Goal: Task Accomplishment & Management: Complete application form

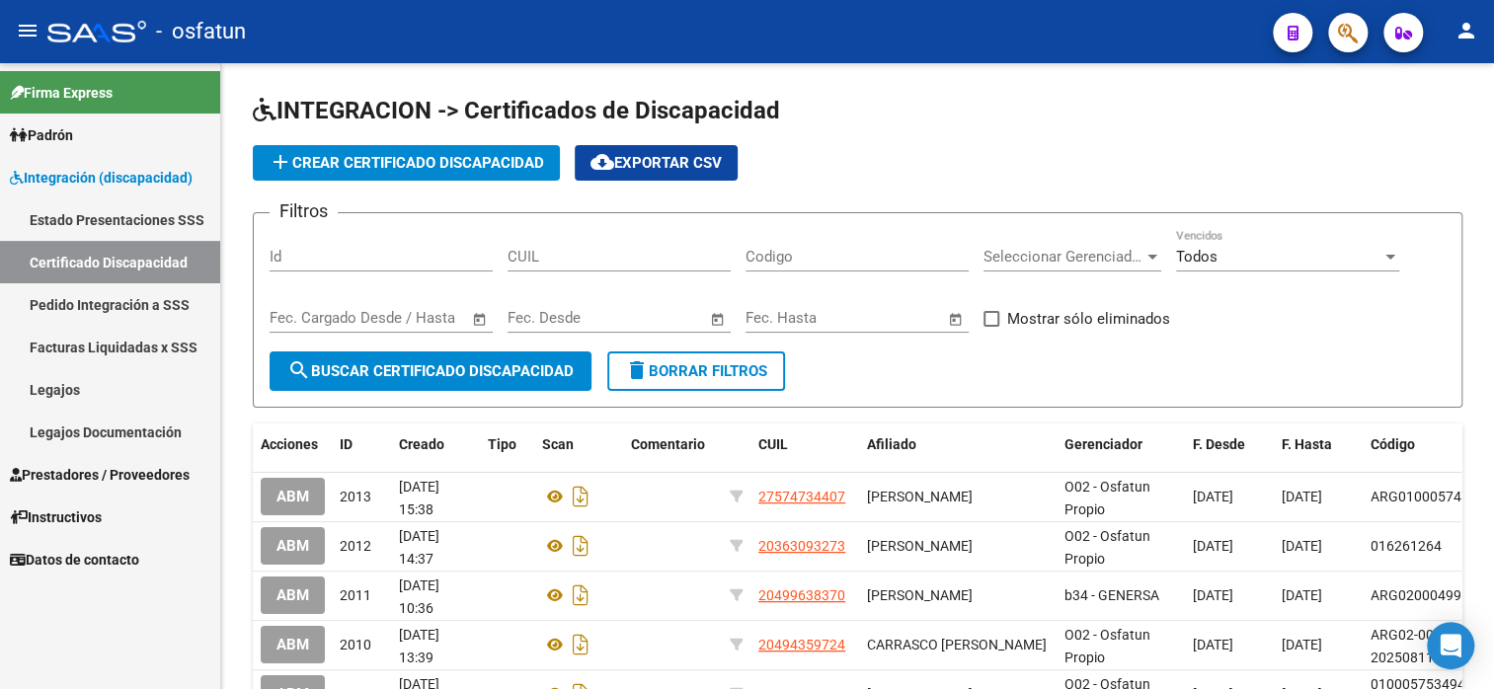
click at [72, 388] on link "Legajos" at bounding box center [110, 389] width 220 height 42
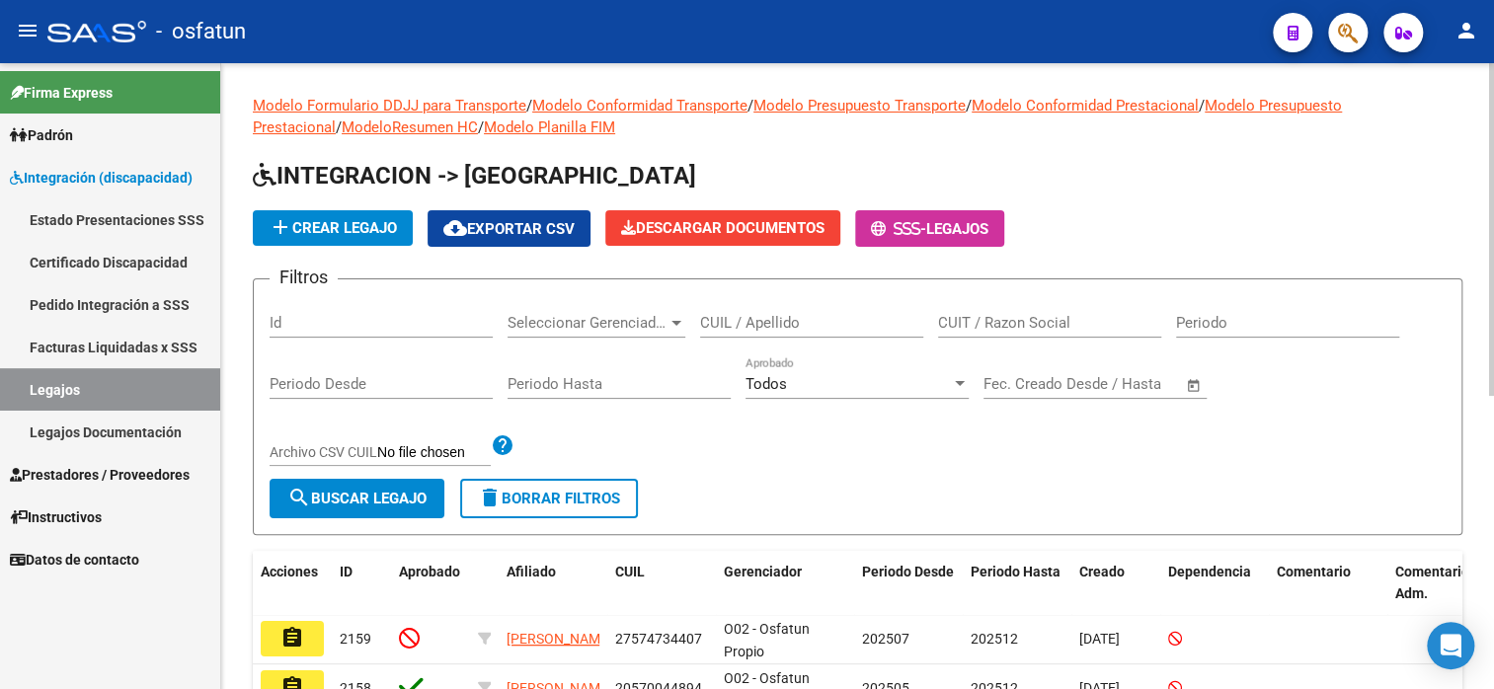
click at [767, 320] on input "CUIL / Apellido" at bounding box center [811, 323] width 223 height 18
type input "jerez"
click at [414, 498] on span "search Buscar Legajo" at bounding box center [356, 499] width 139 height 18
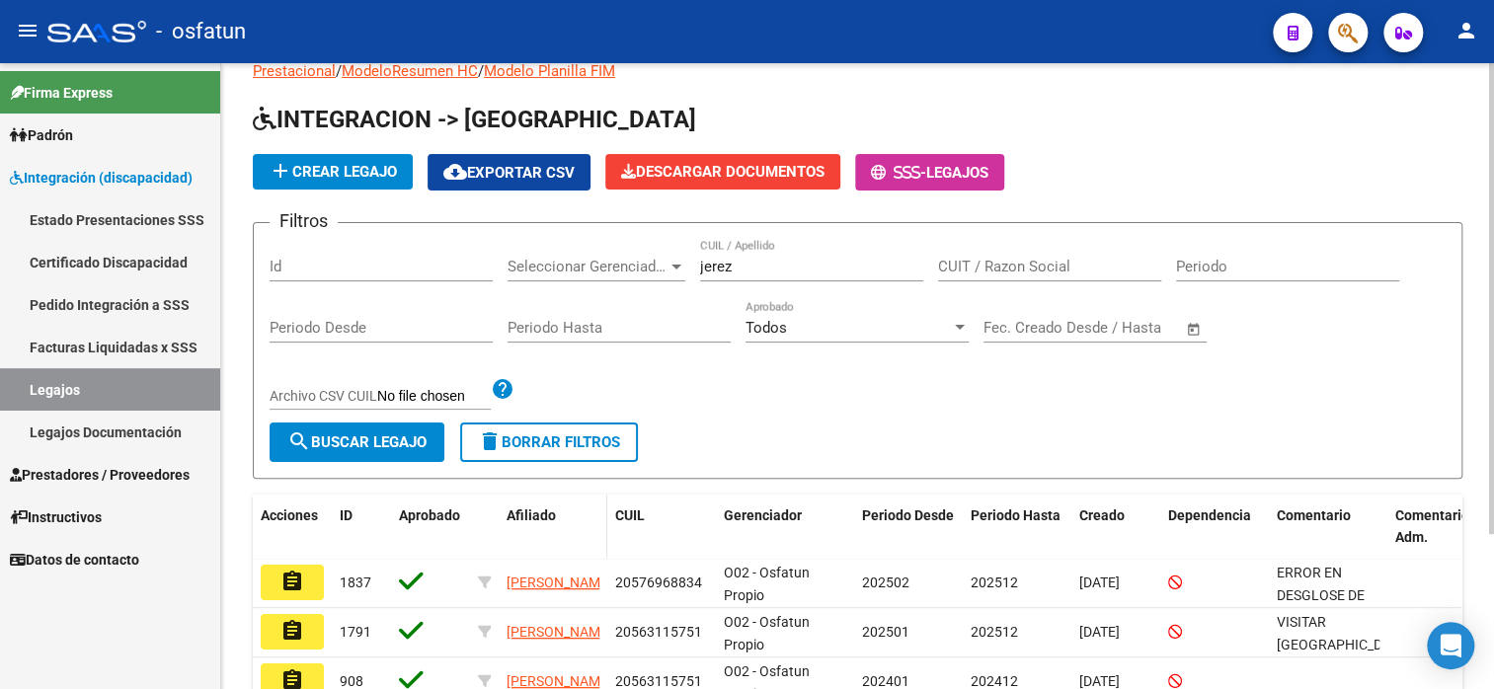
scroll to position [99, 0]
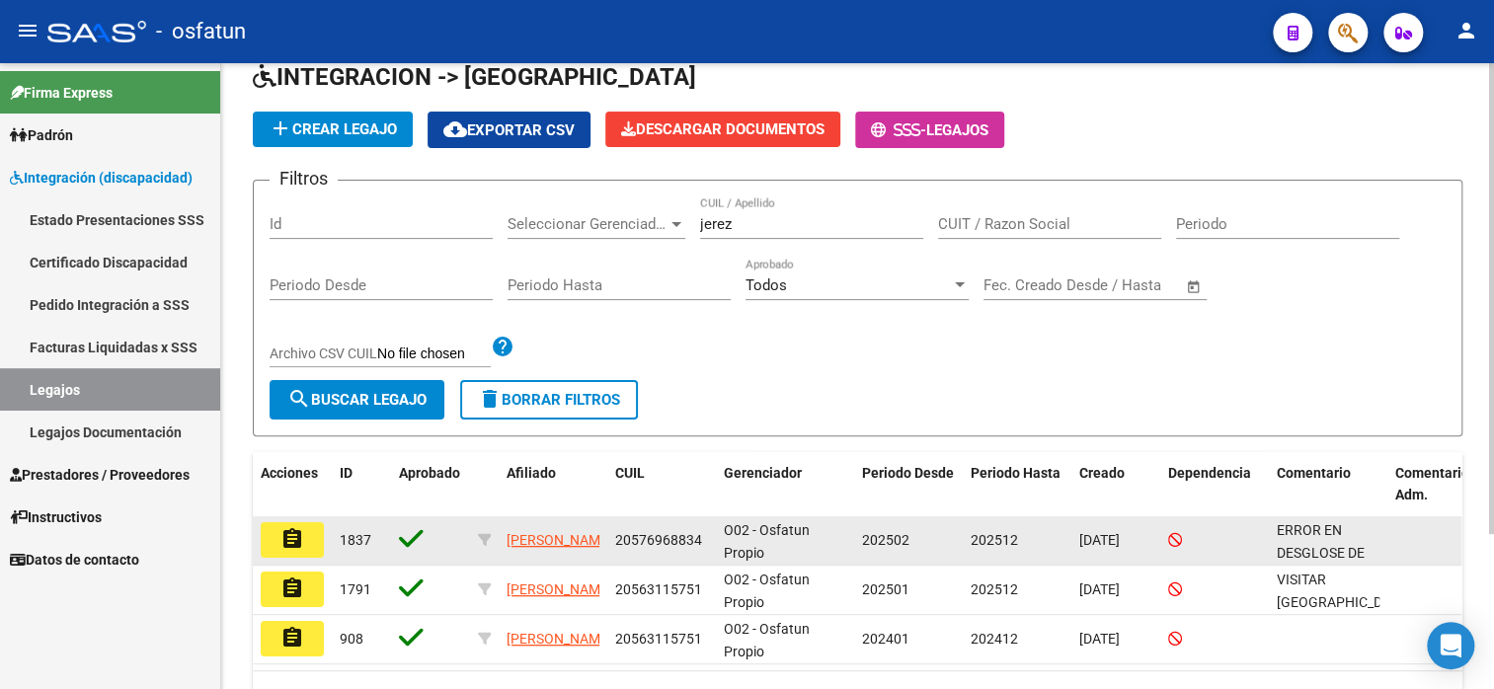
click at [306, 532] on button "assignment" at bounding box center [292, 540] width 63 height 36
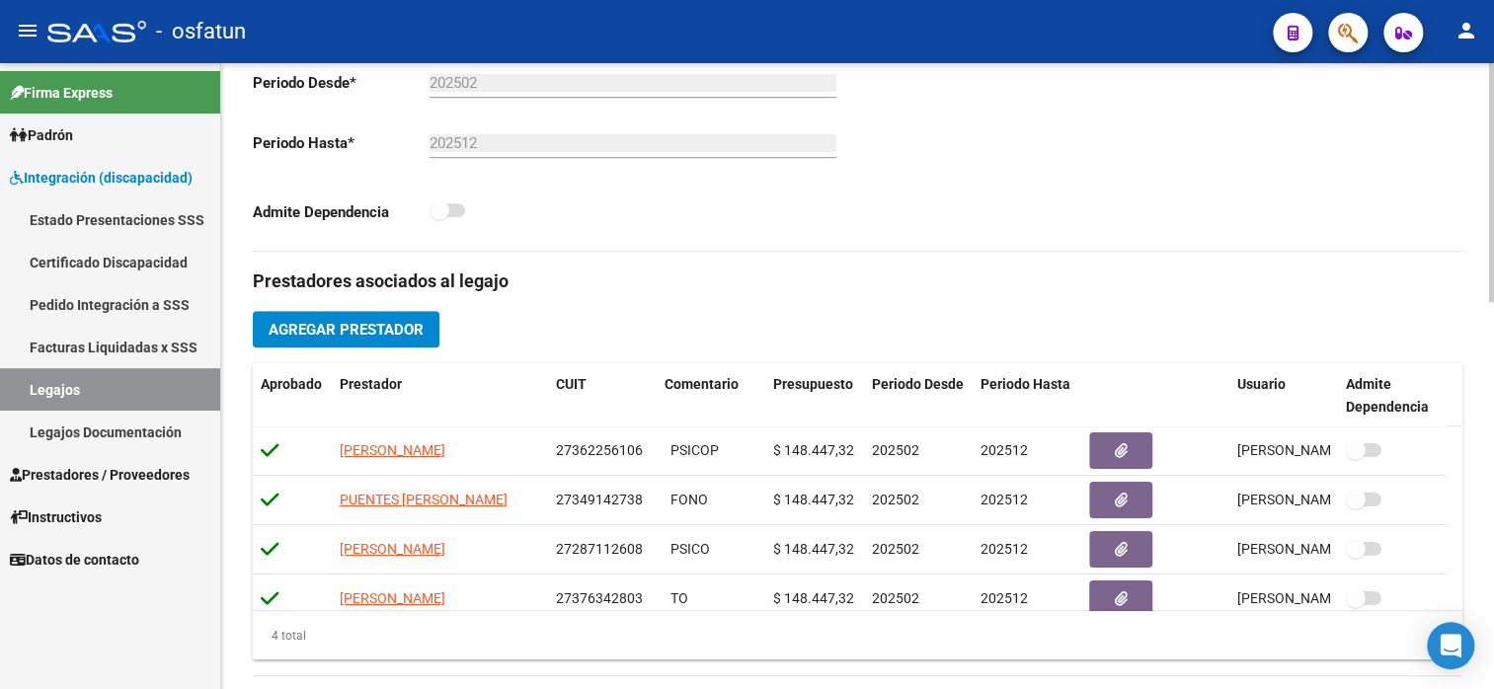
scroll to position [494, 0]
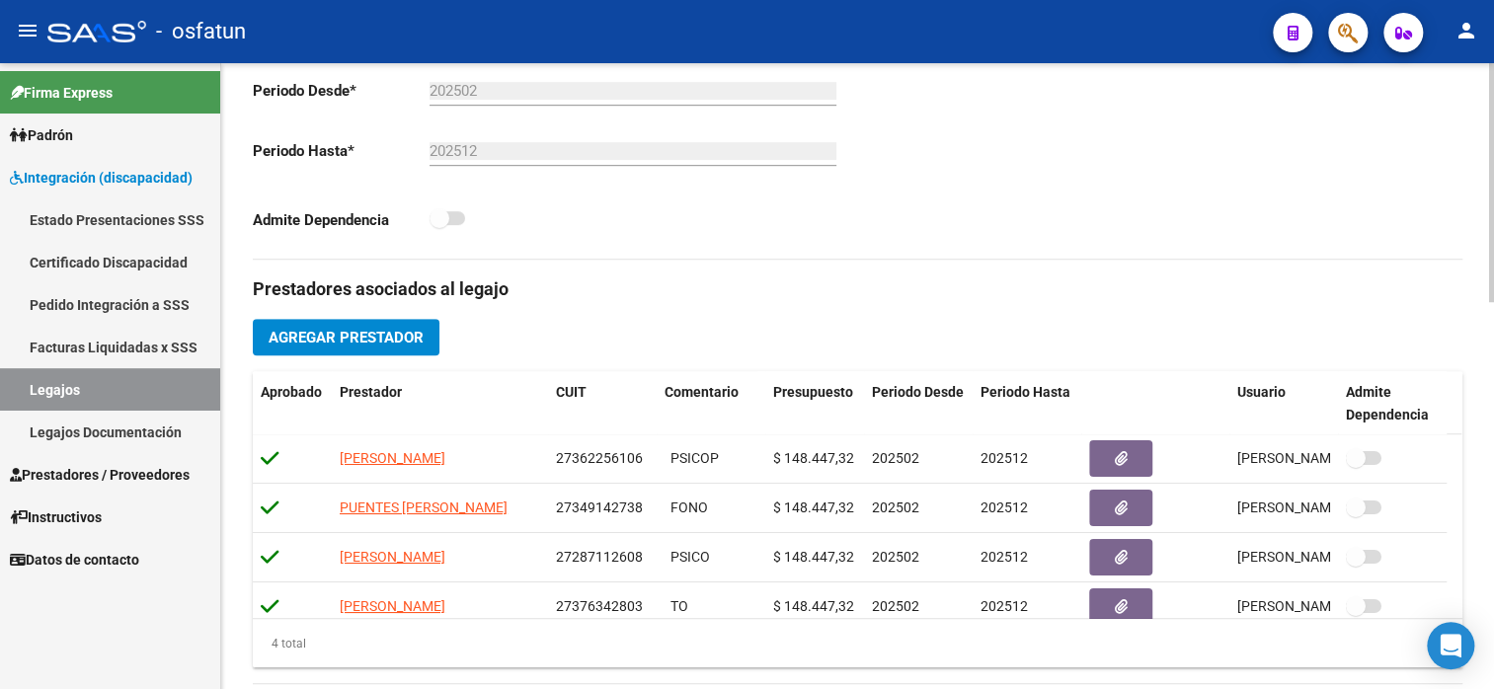
click at [357, 354] on button "Agregar Prestador" at bounding box center [346, 337] width 187 height 37
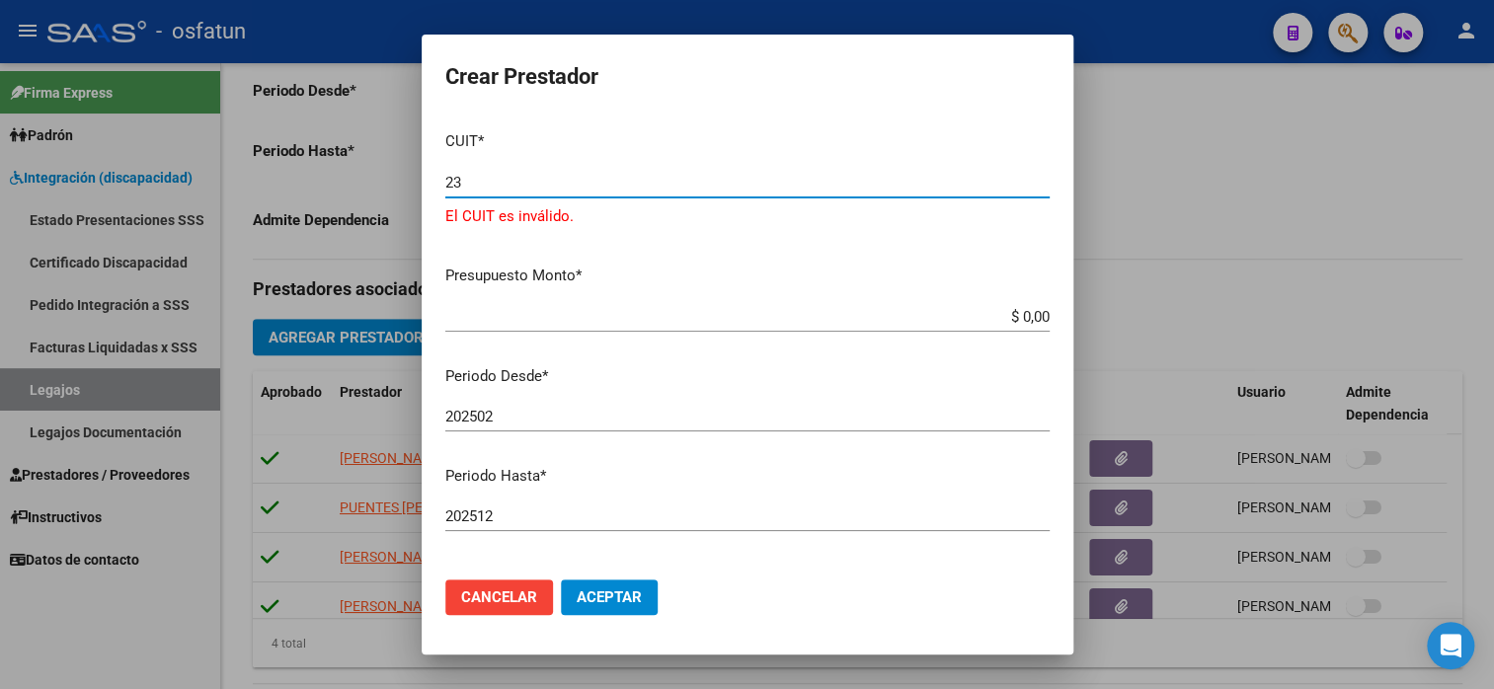
type input "2"
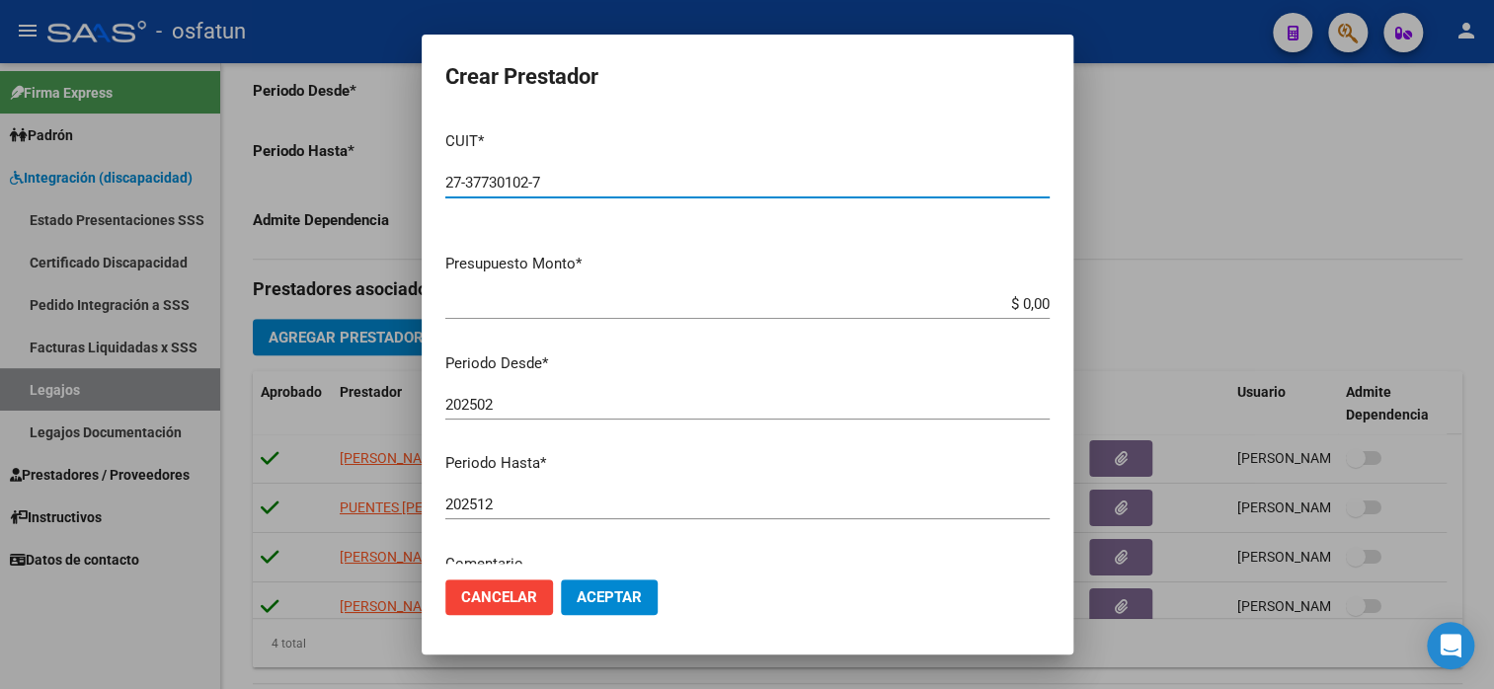
type input "27-37730102-7"
click at [1036, 301] on app-form-text-field "Presupuesto Monto * $ 0,00 Ingresar el monto" at bounding box center [755, 283] width 620 height 61
click at [1035, 303] on app-form-text-field "Presupuesto Monto * $ 0,00 Ingresar el monto" at bounding box center [755, 283] width 620 height 61
click at [1031, 304] on input "$ 0,00" at bounding box center [747, 304] width 604 height 18
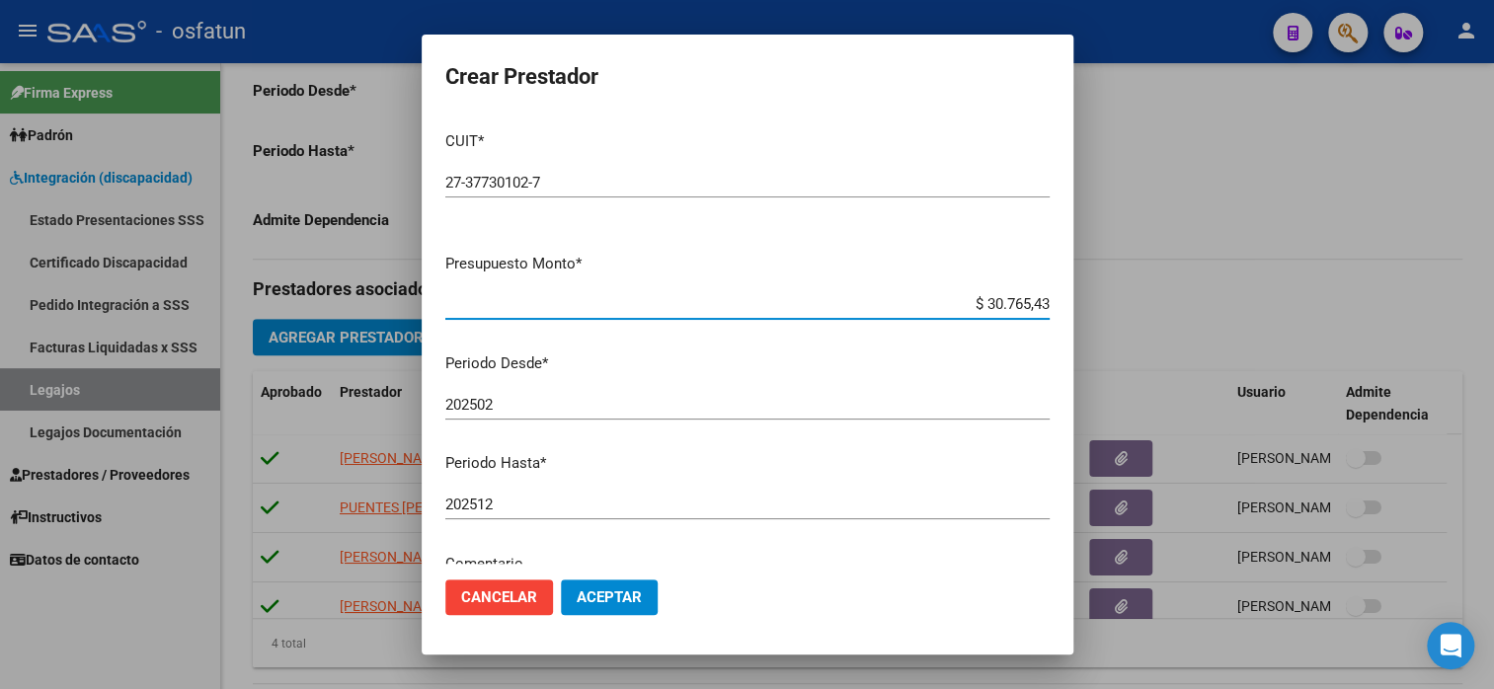
type input "$ 307.654,34"
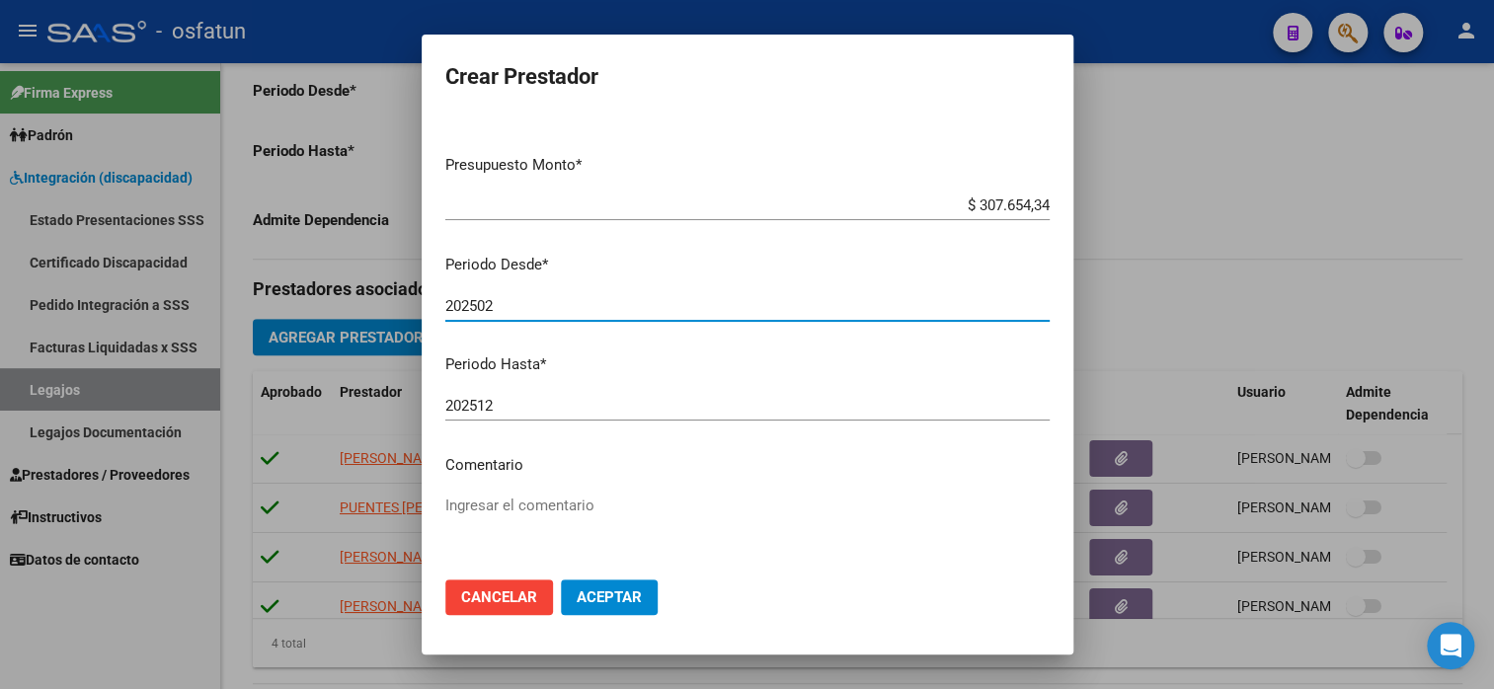
click at [569, 304] on input "202502" at bounding box center [747, 306] width 604 height 18
type input "202508"
click at [625, 597] on span "Aceptar" at bounding box center [609, 598] width 65 height 18
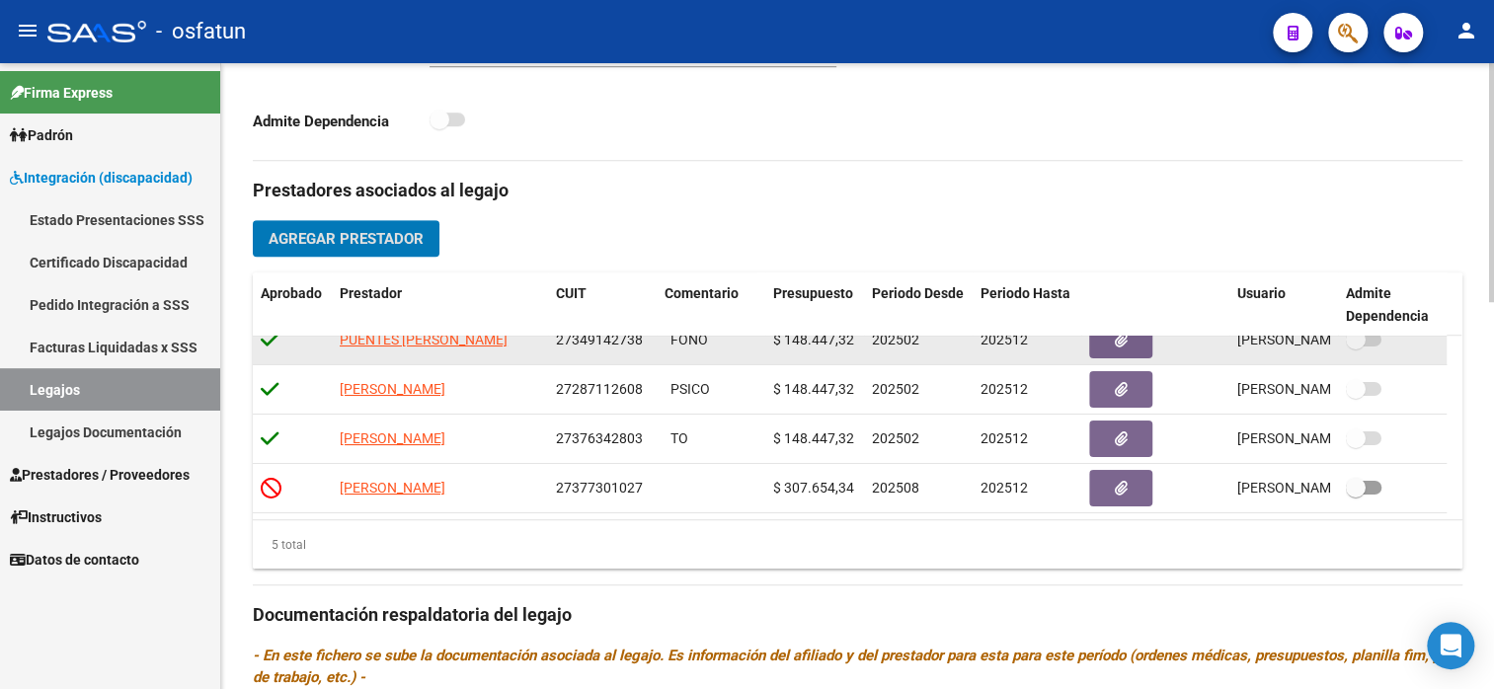
scroll to position [691, 0]
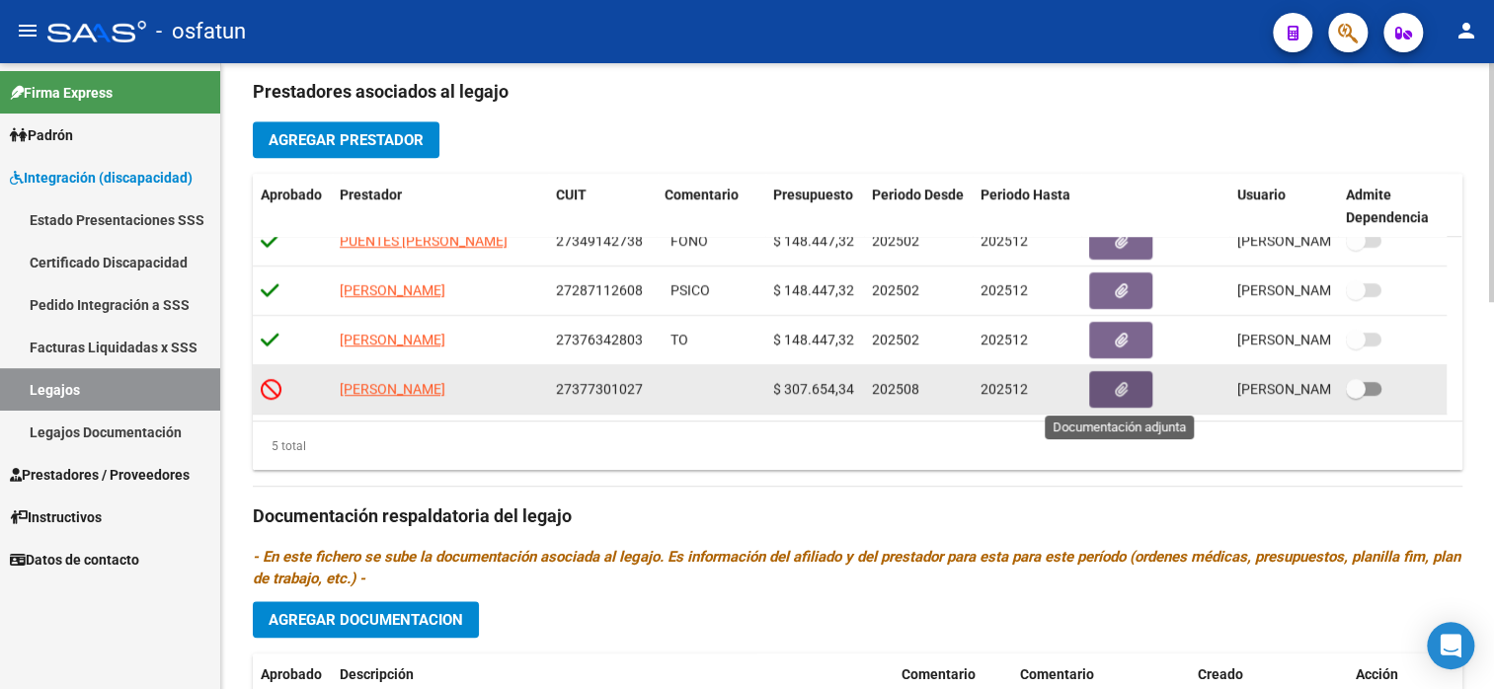
click at [1111, 392] on button "button" at bounding box center [1120, 389] width 63 height 37
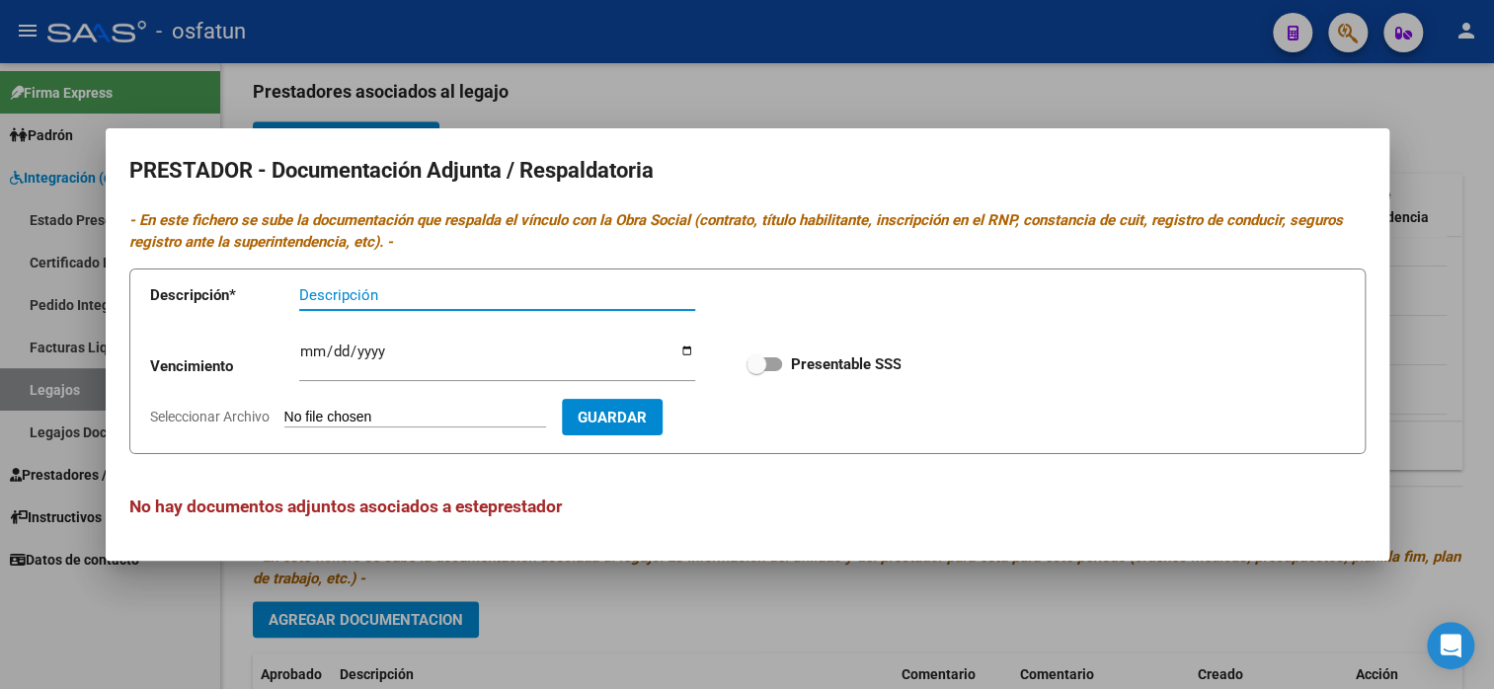
click at [374, 300] on input "Descripción" at bounding box center [497, 295] width 396 height 18
type input "maestra de apoyo 2025"
click at [447, 413] on input "Seleccionar Archivo" at bounding box center [415, 418] width 262 height 19
type input "C:\fakepath\MAestra de apoyo.pdf"
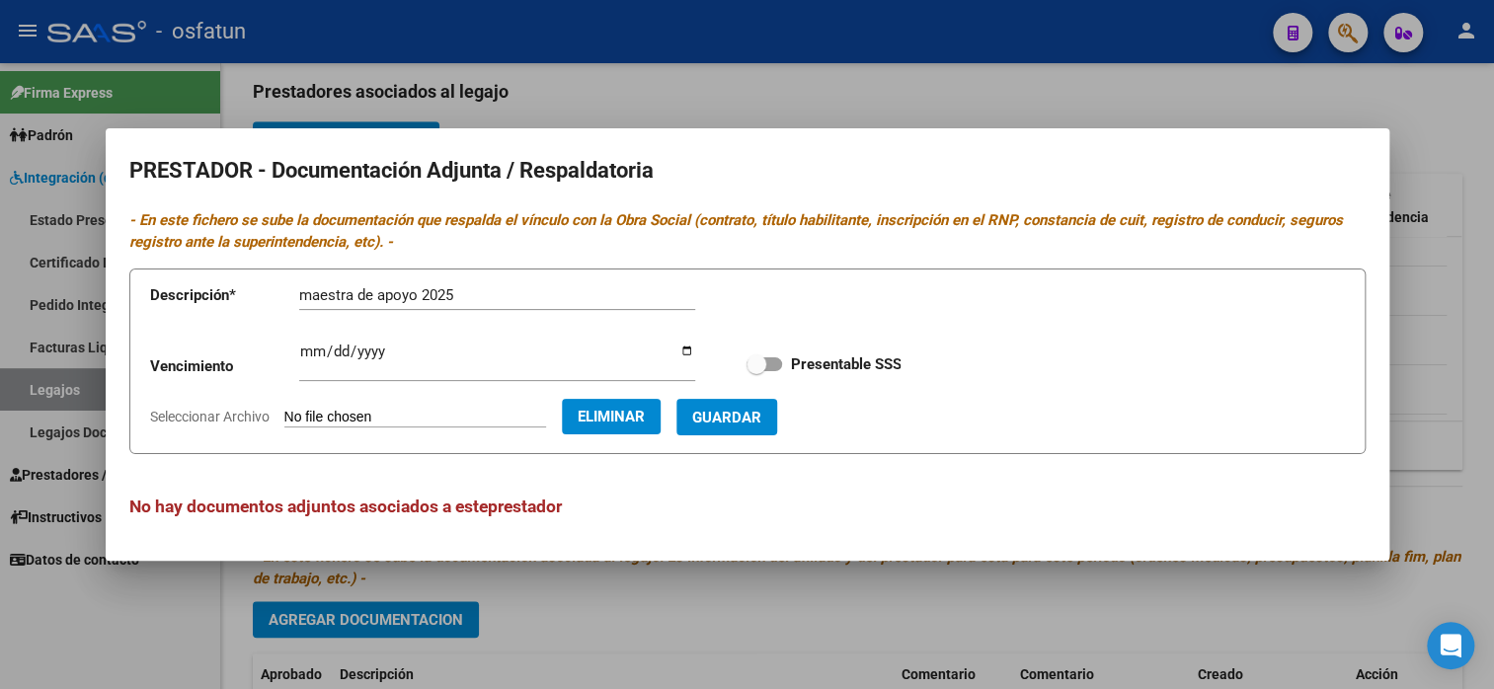
click at [754, 427] on span "Guardar" at bounding box center [726, 418] width 69 height 18
checkbox input "true"
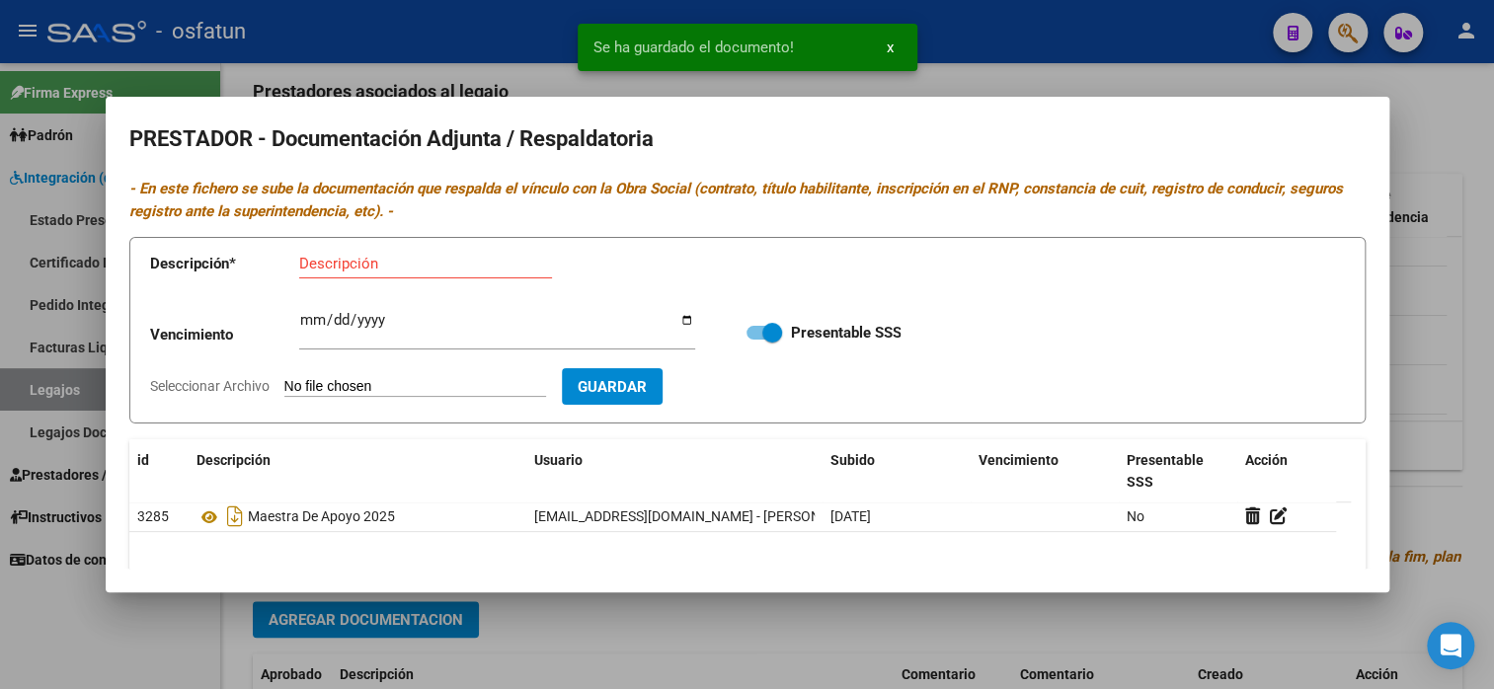
click at [1439, 141] on div at bounding box center [747, 344] width 1494 height 689
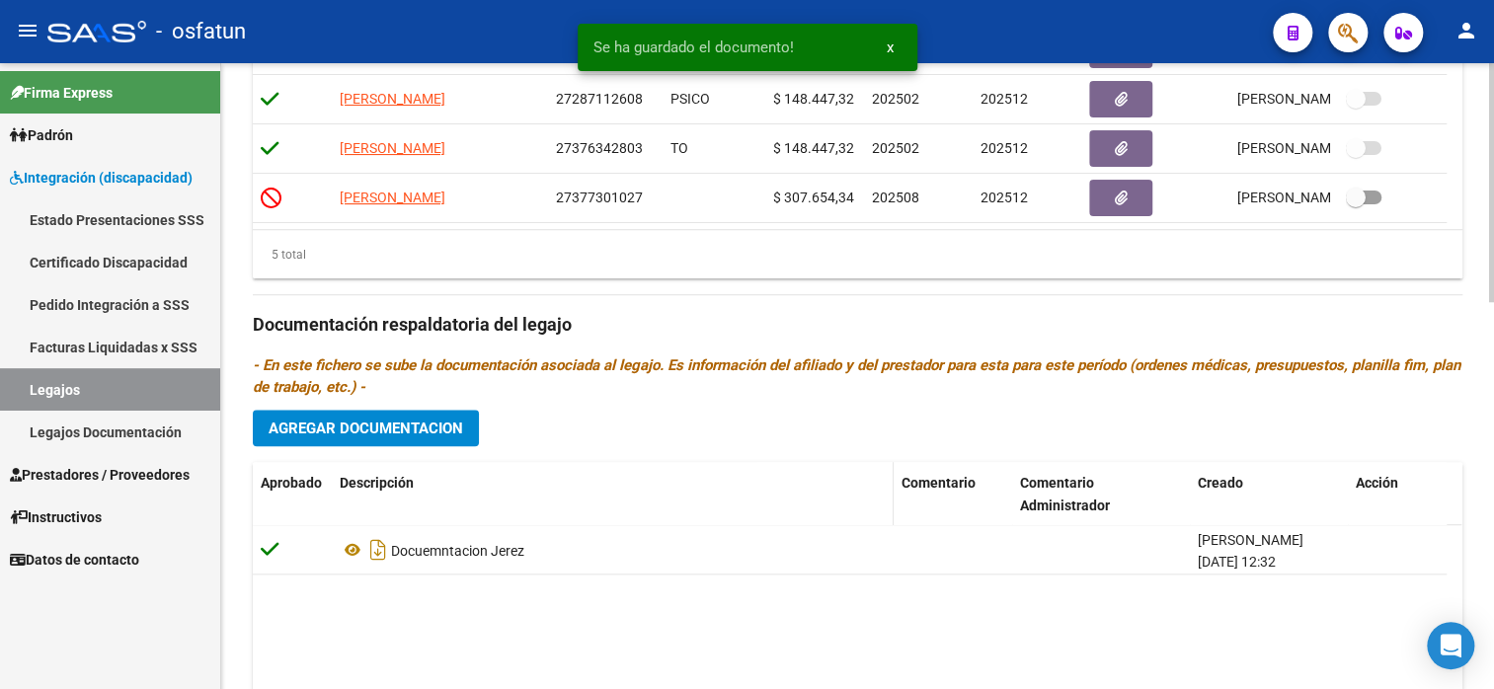
scroll to position [889, 0]
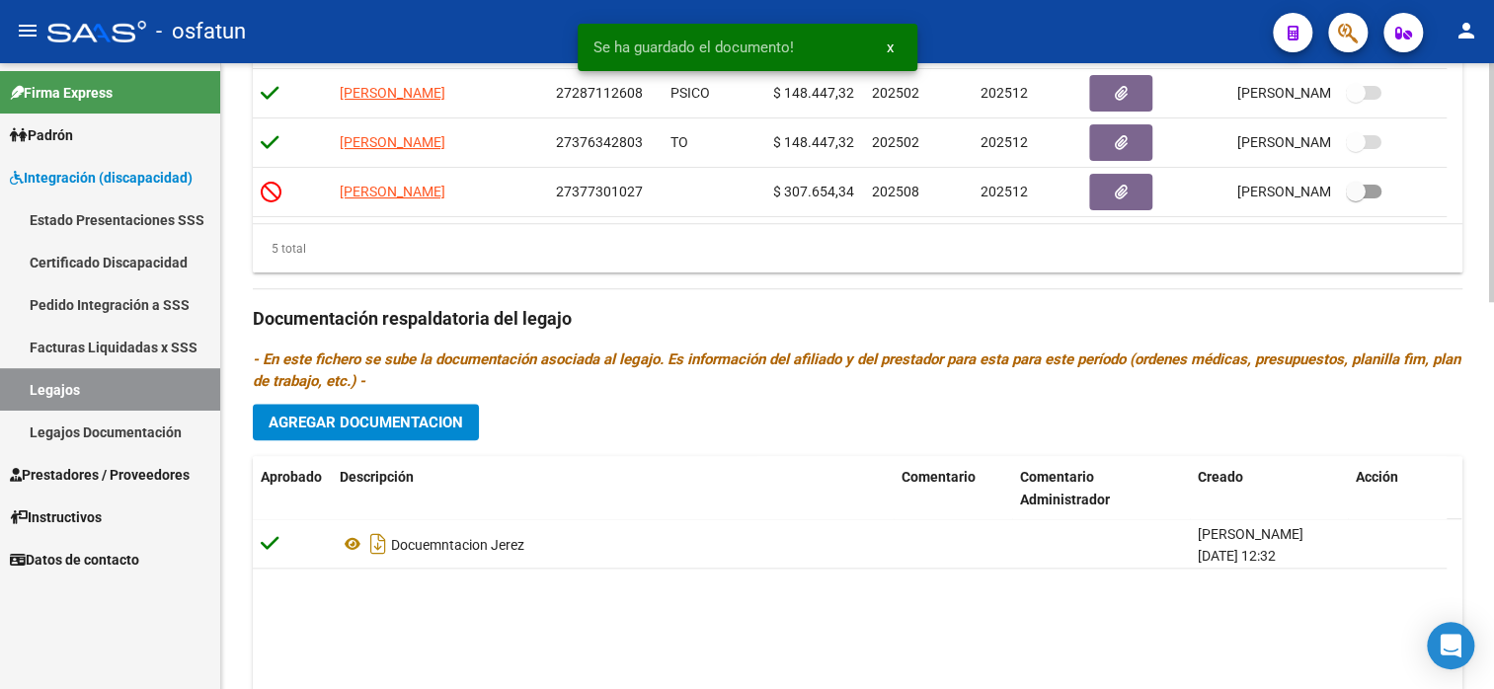
click at [402, 426] on span "Agregar Documentacion" at bounding box center [366, 423] width 195 height 18
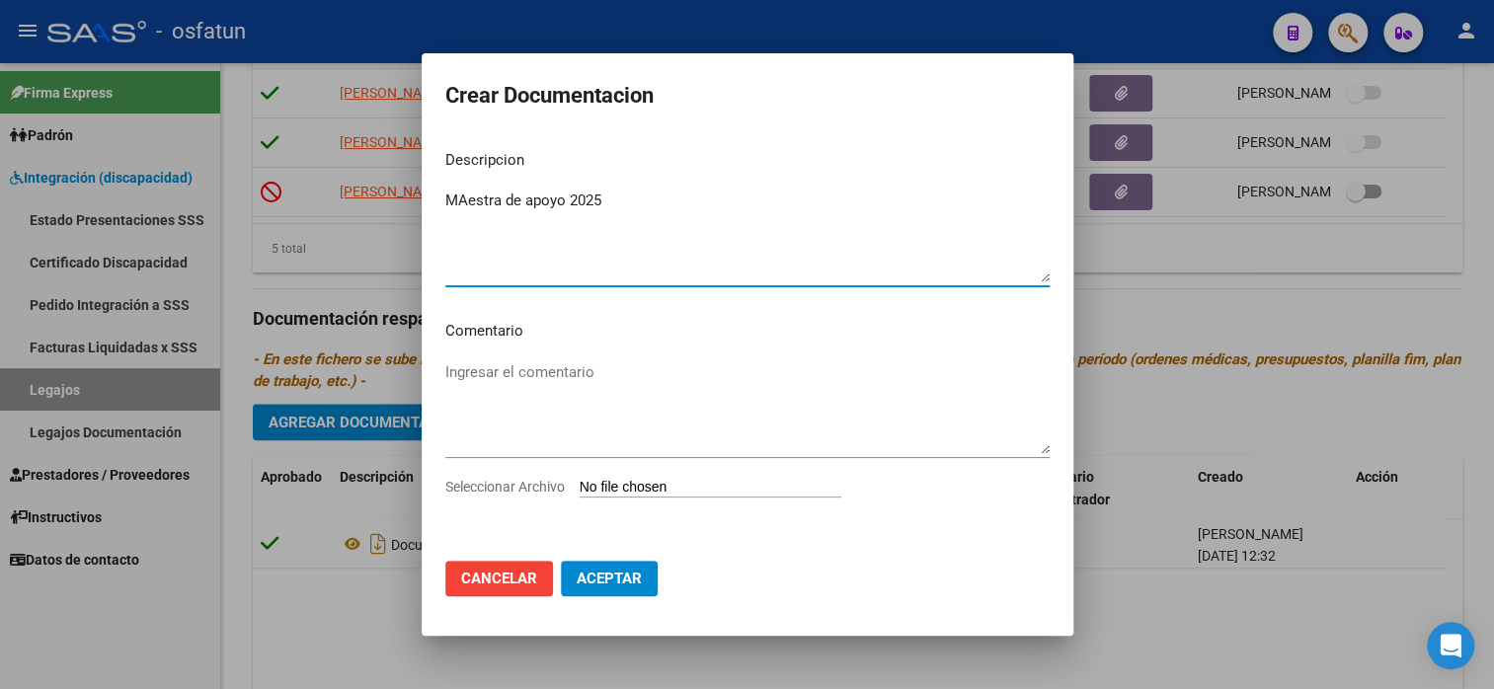
click at [468, 205] on textarea "MAestra de apoyo 2025" at bounding box center [747, 236] width 604 height 93
type textarea "Maestra de apoyo 2025"
click at [621, 482] on input "Seleccionar Archivo" at bounding box center [711, 488] width 262 height 19
type input "C:\fakepath\MAestra de apoyo doc.pdf"
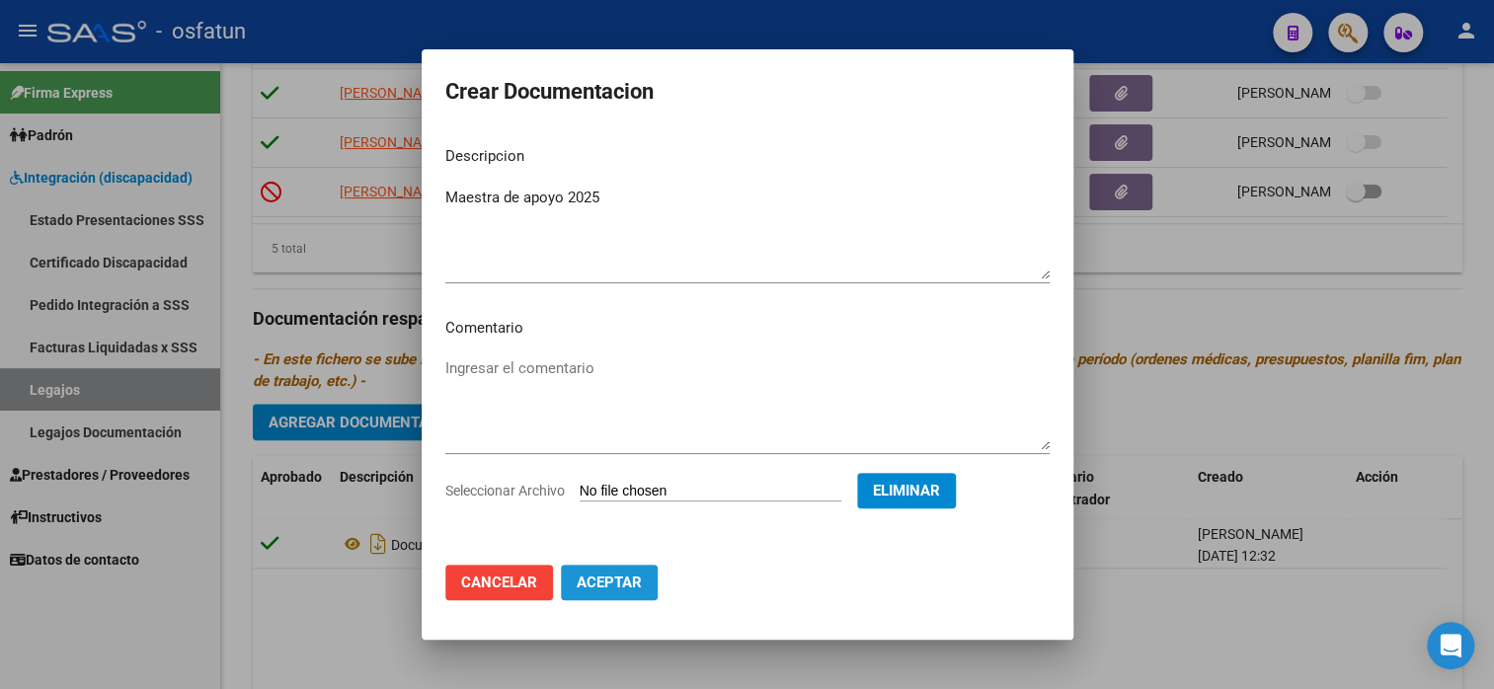
click at [608, 577] on span "Aceptar" at bounding box center [609, 583] width 65 height 18
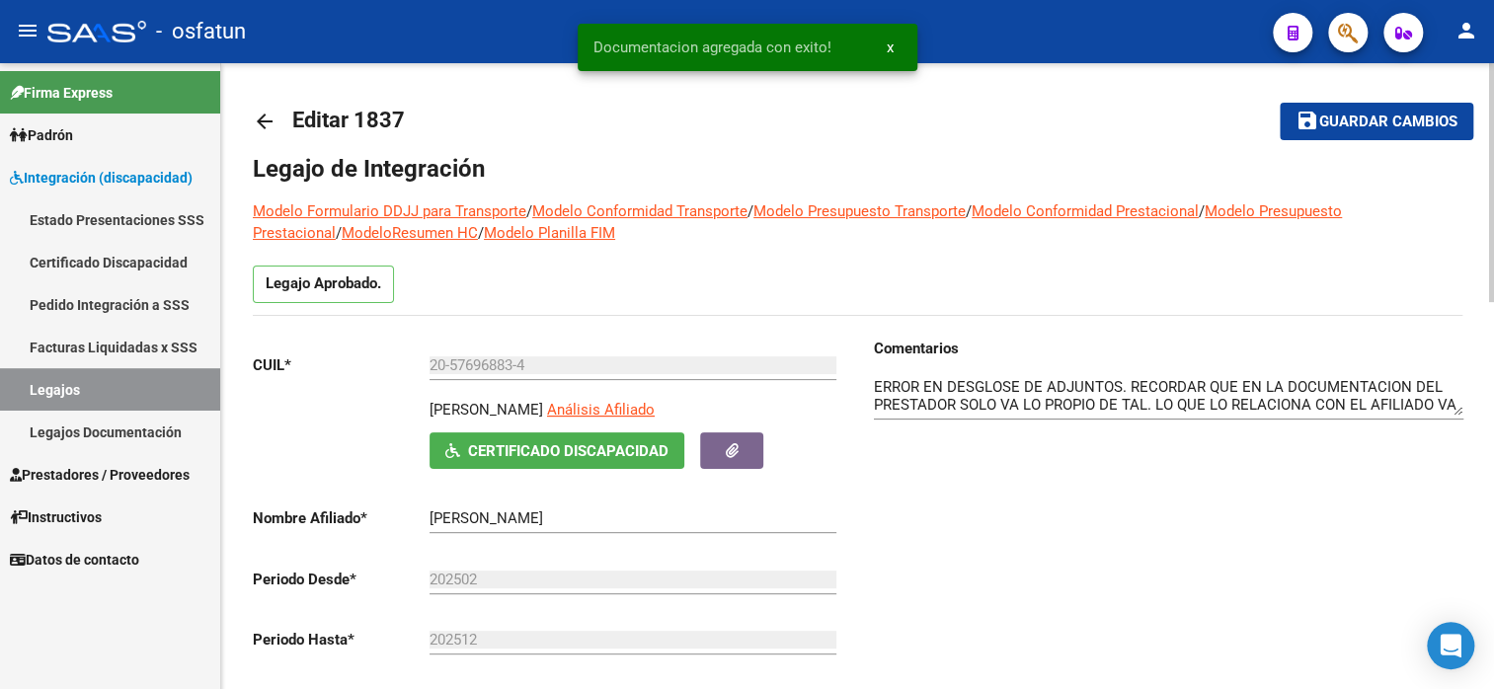
scroll to position [0, 0]
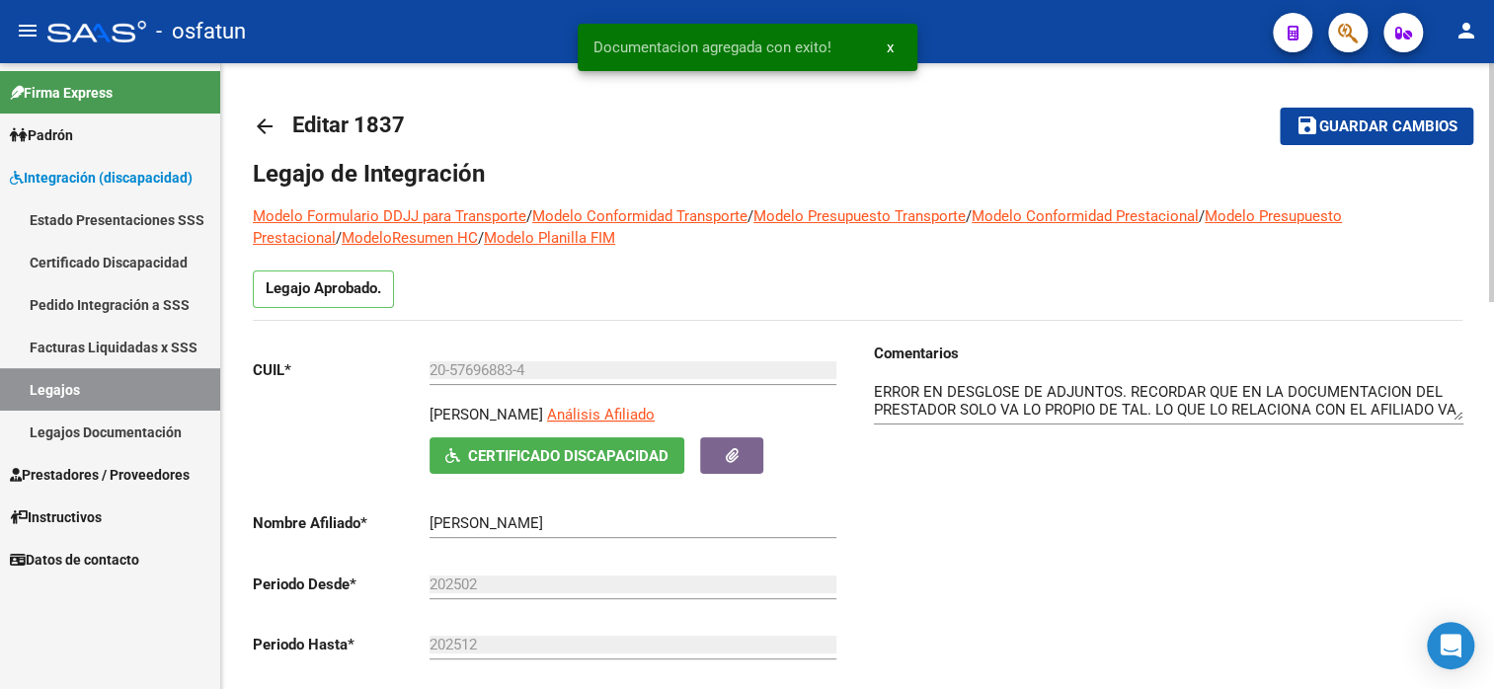
click at [1362, 127] on span "Guardar cambios" at bounding box center [1388, 128] width 138 height 18
